Goal: Information Seeking & Learning: Learn about a topic

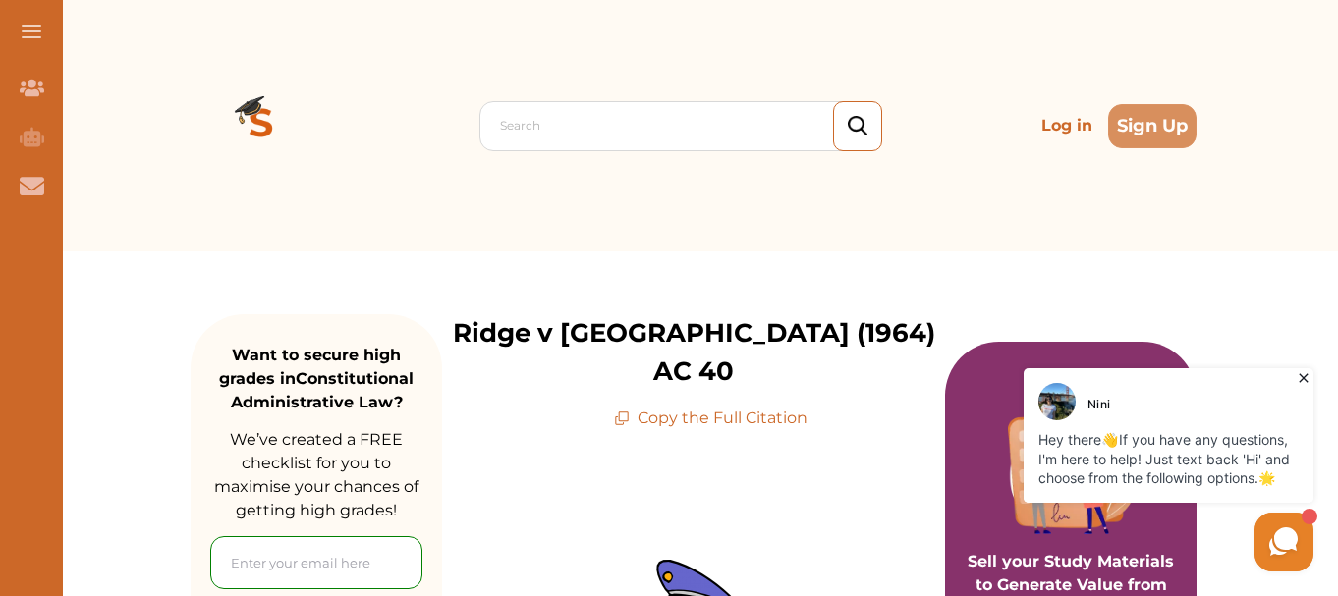
click at [1303, 377] on icon at bounding box center [1303, 378] width 20 height 20
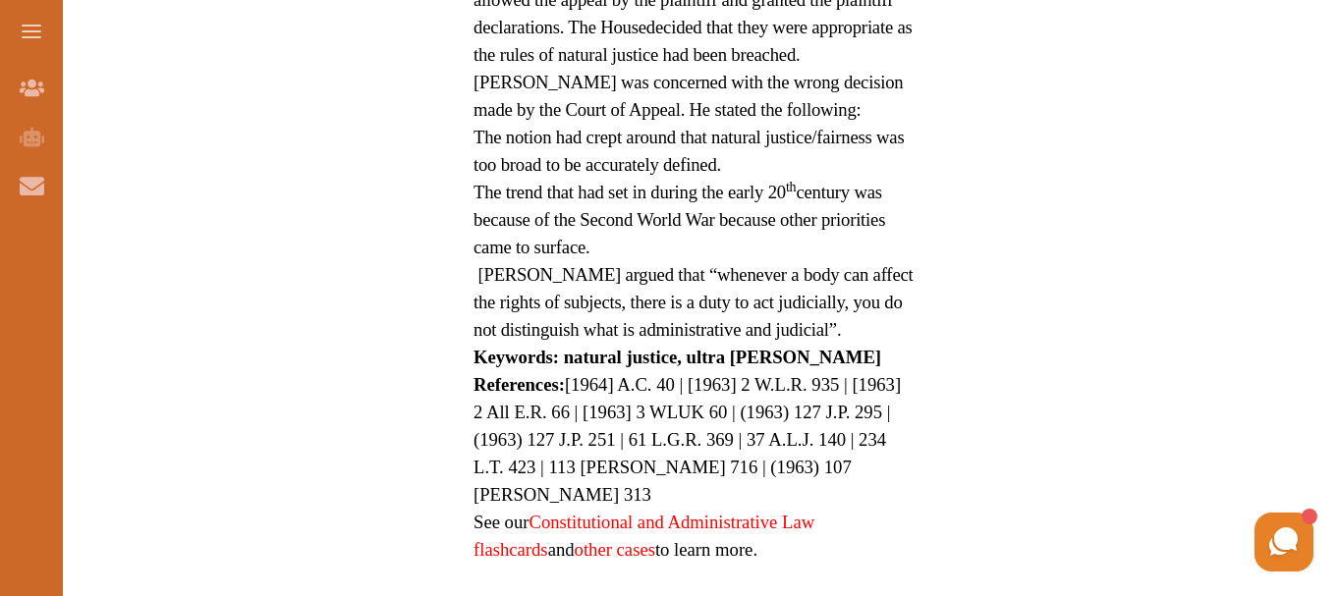
scroll to position [1485, 0]
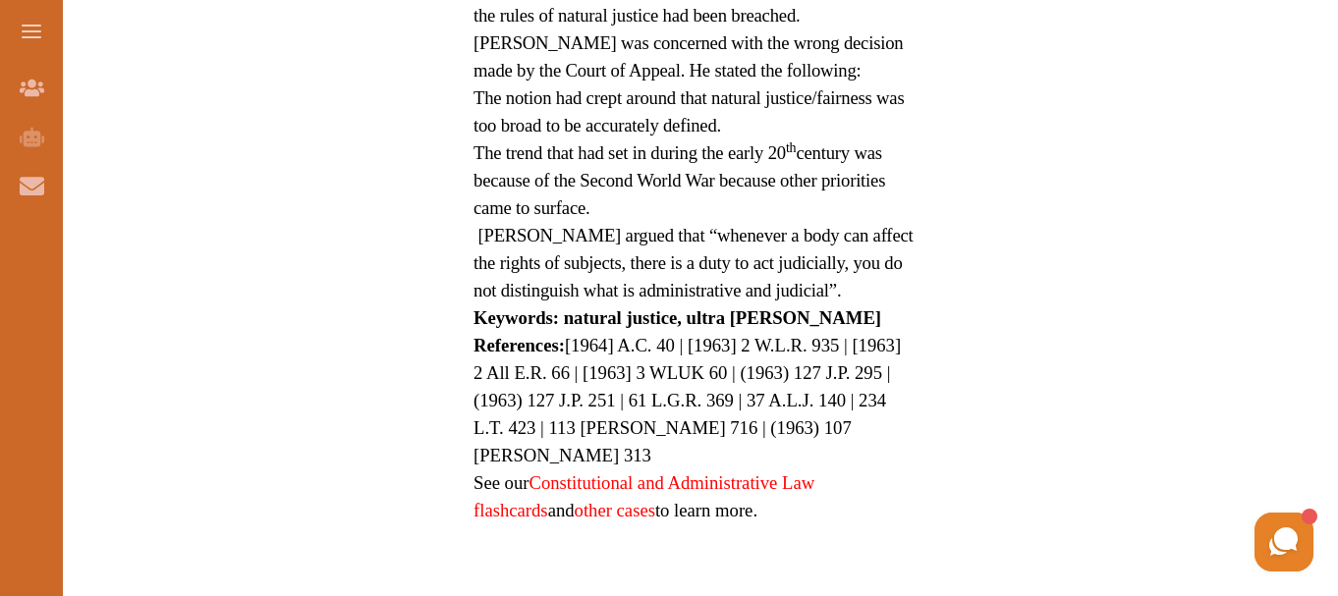
drag, startPoint x: 778, startPoint y: 451, endPoint x: 571, endPoint y: 101, distance: 406.4
click at [1114, 336] on div "We do not allow selecting and copying of our content. You can get our subscript…" at bounding box center [669, 298] width 1338 height 596
drag, startPoint x: 775, startPoint y: 272, endPoint x: 517, endPoint y: 161, distance: 281.1
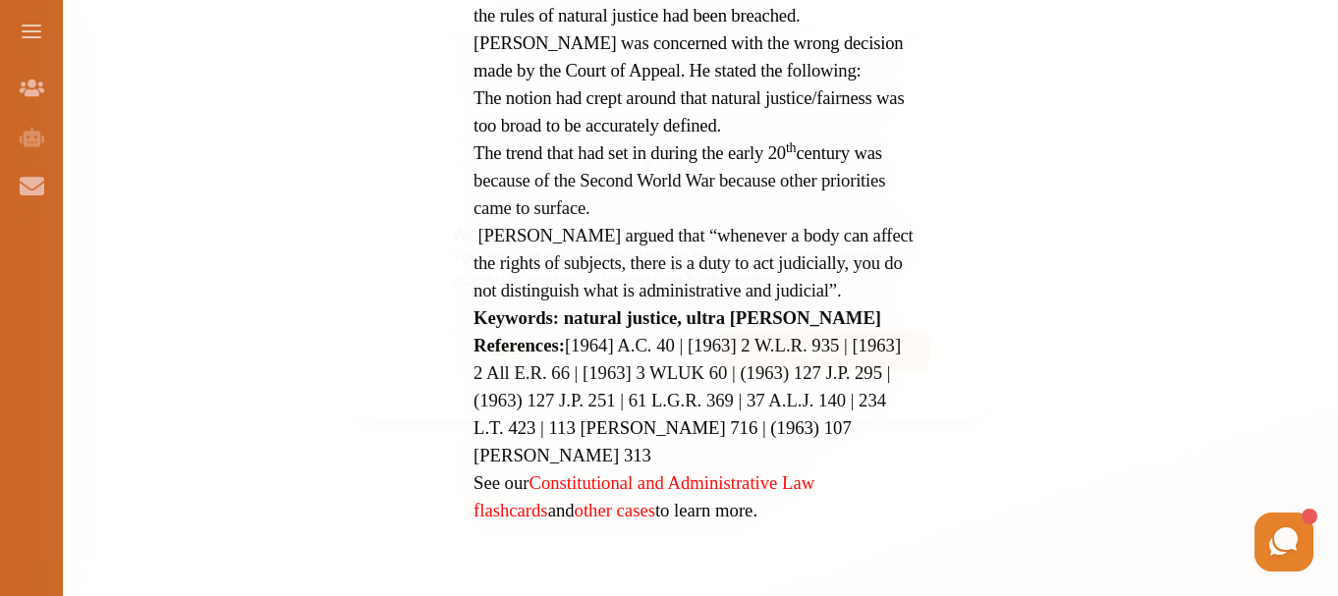
click at [1006, 123] on div "We do not allow selecting and copying of our content. You can get our subscript…" at bounding box center [669, 298] width 1338 height 596
drag, startPoint x: 858, startPoint y: 255, endPoint x: 500, endPoint y: 139, distance: 376.7
click at [1004, 105] on div "We do not allow selecting and copying of our content. You can get our subscript…" at bounding box center [669, 298] width 1338 height 596
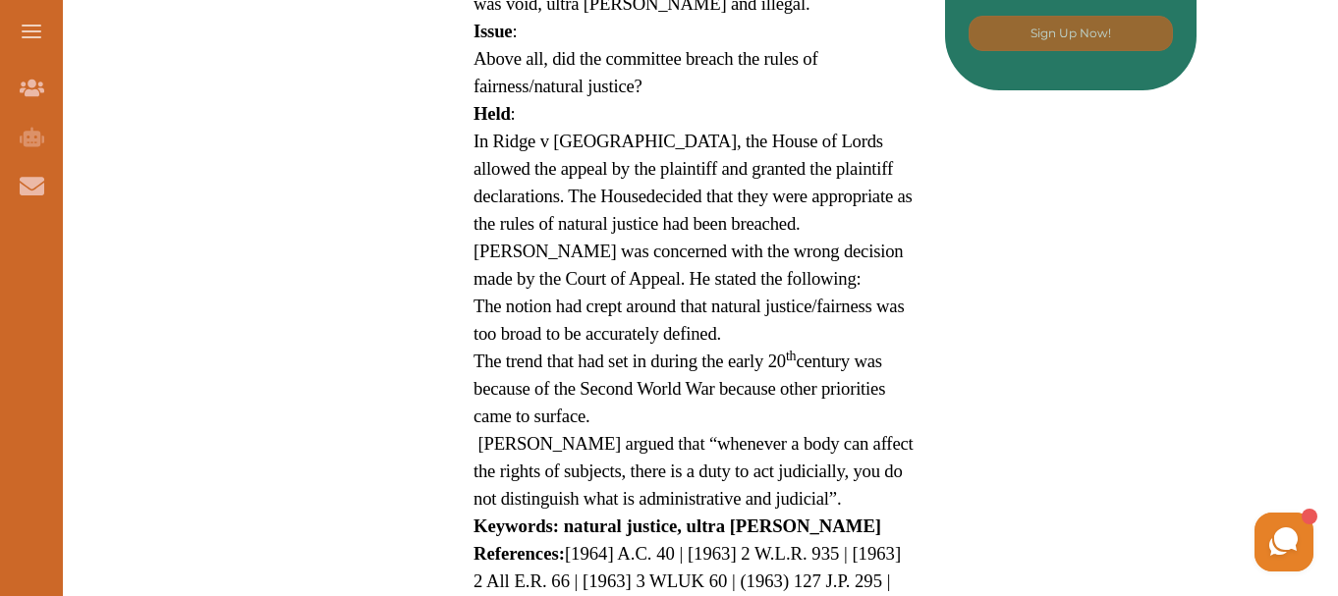
scroll to position [1276, 0]
